Goal: Task Accomplishment & Management: Manage account settings

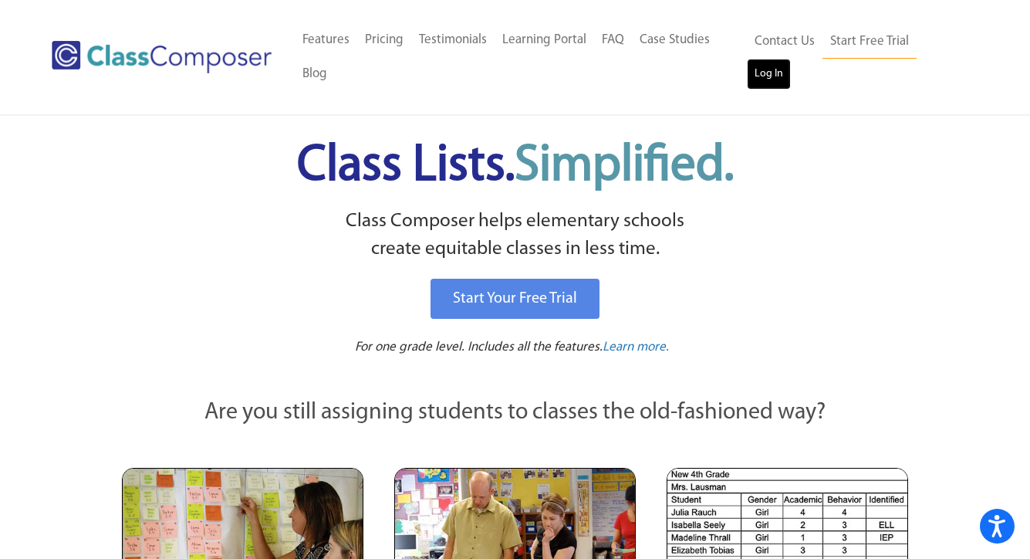
click at [791, 63] on link "Log In" at bounding box center [769, 74] width 44 height 31
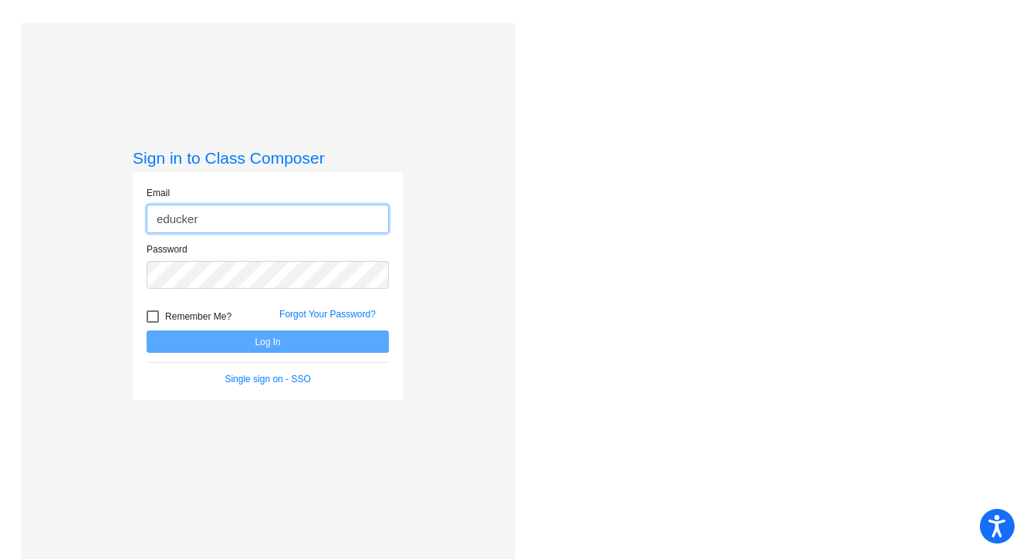
type input "[EMAIL_ADDRESS][DOMAIN_NAME]"
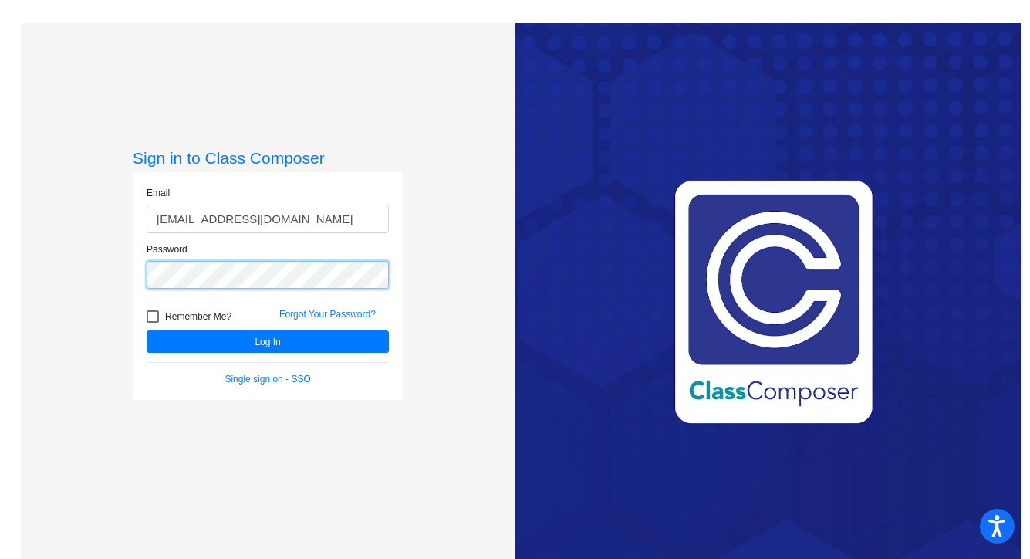
click at [147, 330] on button "Log In" at bounding box center [268, 341] width 242 height 22
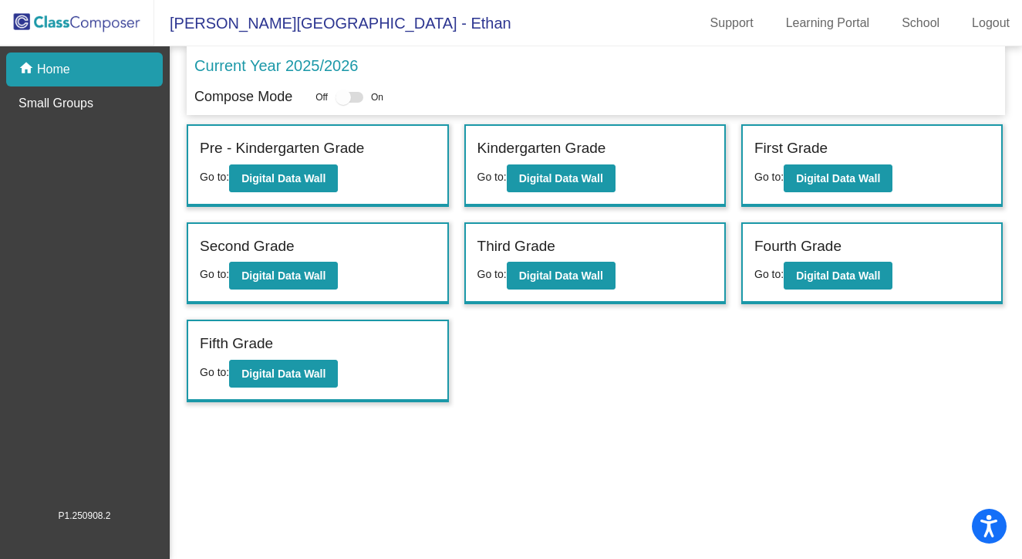
click at [912, 36] on mat-toolbar "Daves Avenue Elementary School - Ethan Support Learning Portal School Logout" at bounding box center [511, 23] width 1022 height 46
click at [914, 21] on link "School" at bounding box center [921, 23] width 62 height 25
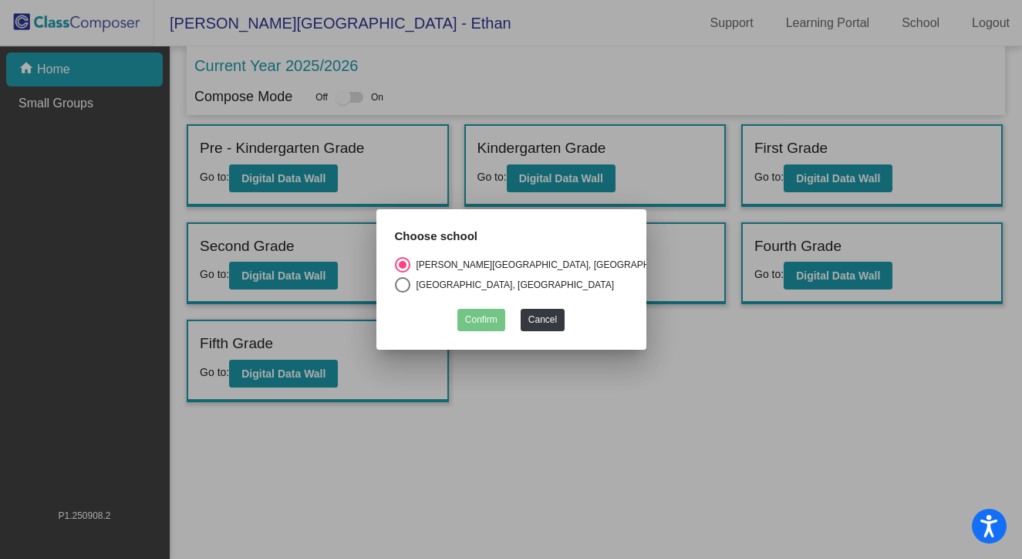
click at [398, 286] on div "Select an option" at bounding box center [402, 284] width 15 height 15
click at [402, 292] on input "Van Meter Elementary School, Los Gatos Union School District" at bounding box center [402, 292] width 1 height 1
radio input "true"
click at [470, 316] on button "Confirm" at bounding box center [482, 320] width 48 height 22
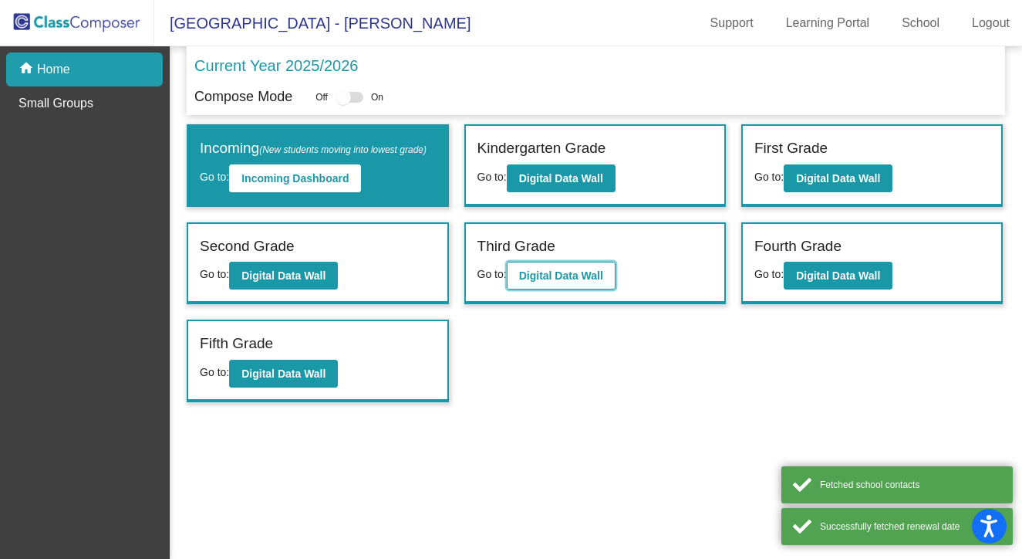
click at [552, 282] on b "Digital Data Wall" at bounding box center [561, 275] width 84 height 12
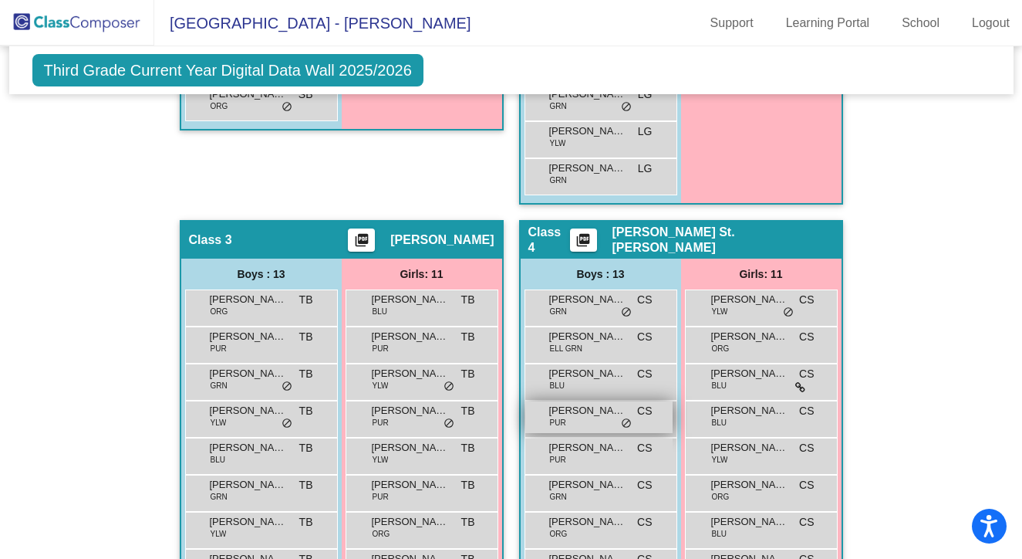
scroll to position [723, 0]
